Goal: Find specific page/section: Find specific page/section

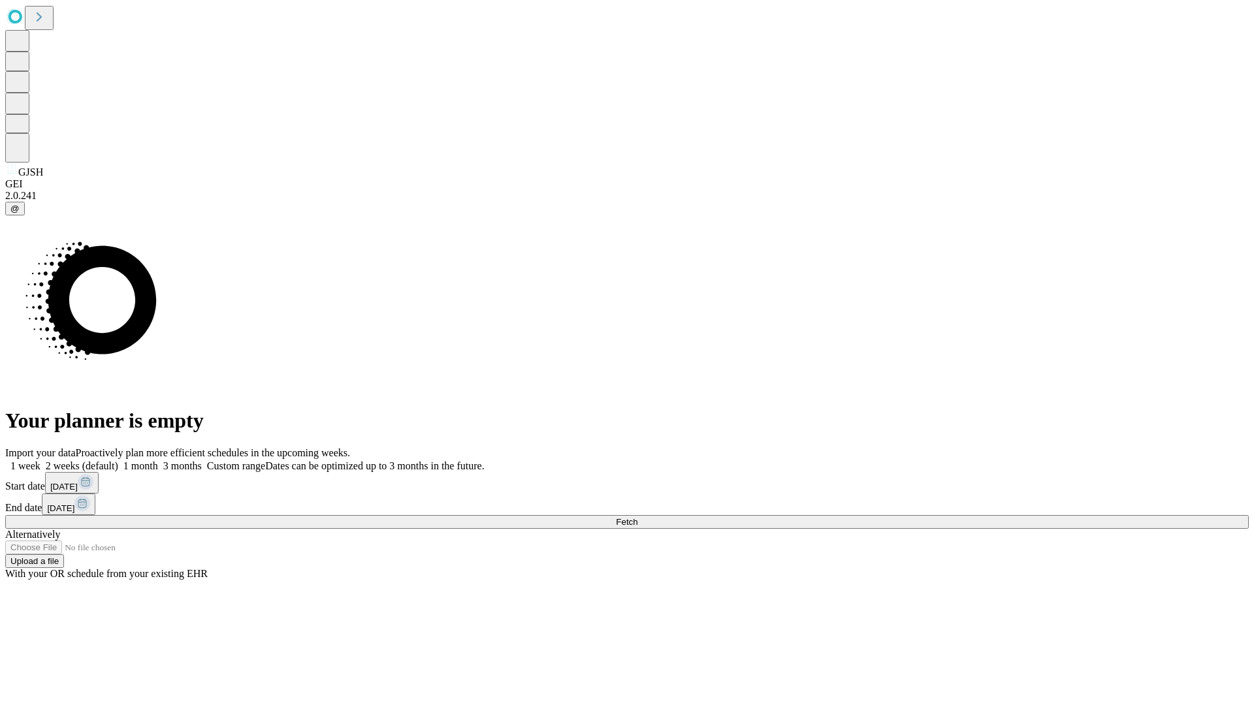
click at [638, 517] on span "Fetch" at bounding box center [627, 522] width 22 height 10
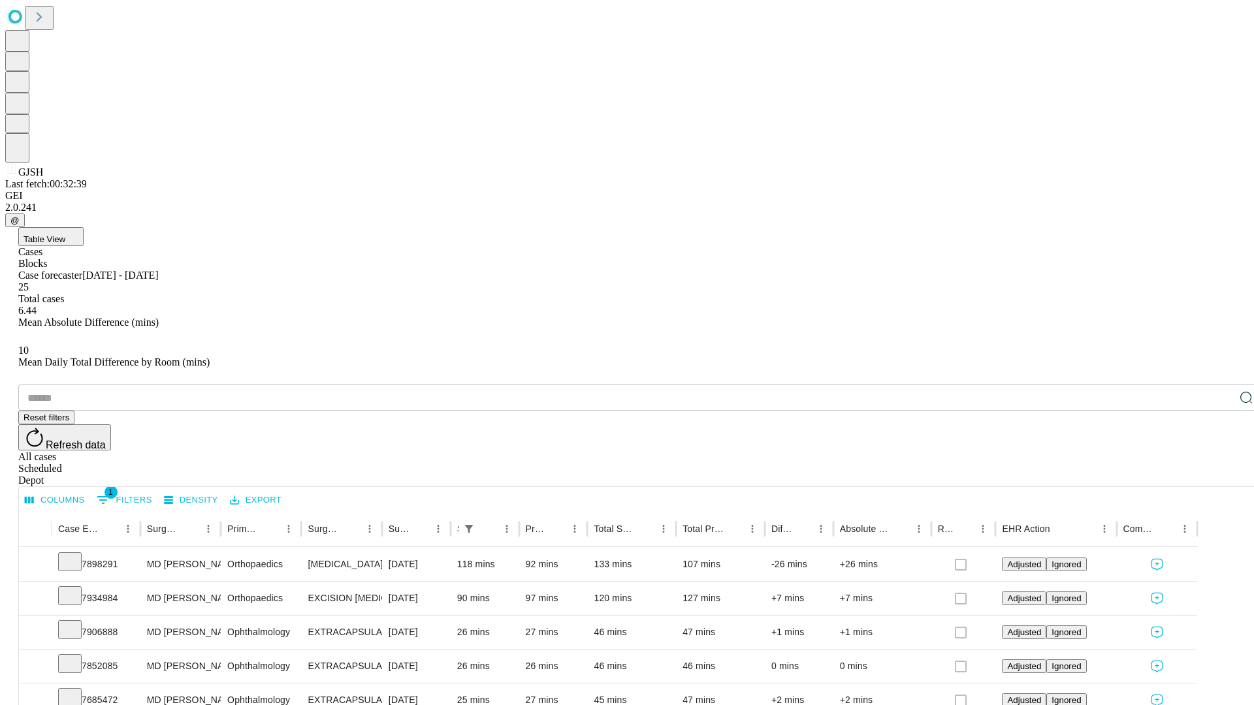
click at [1220, 475] on div "Depot" at bounding box center [640, 481] width 1244 height 12
